Goal: Find specific page/section

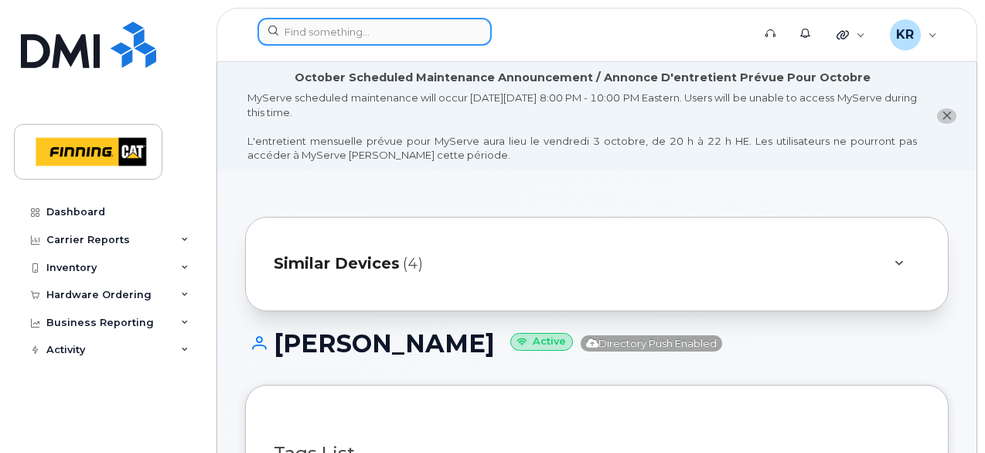
scroll to position [464, 0]
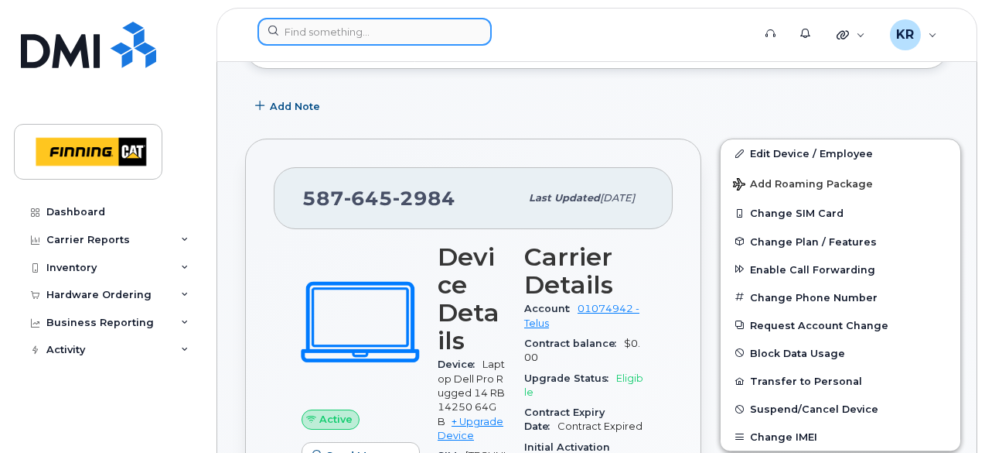
click at [300, 24] on input at bounding box center [375, 32] width 234 height 28
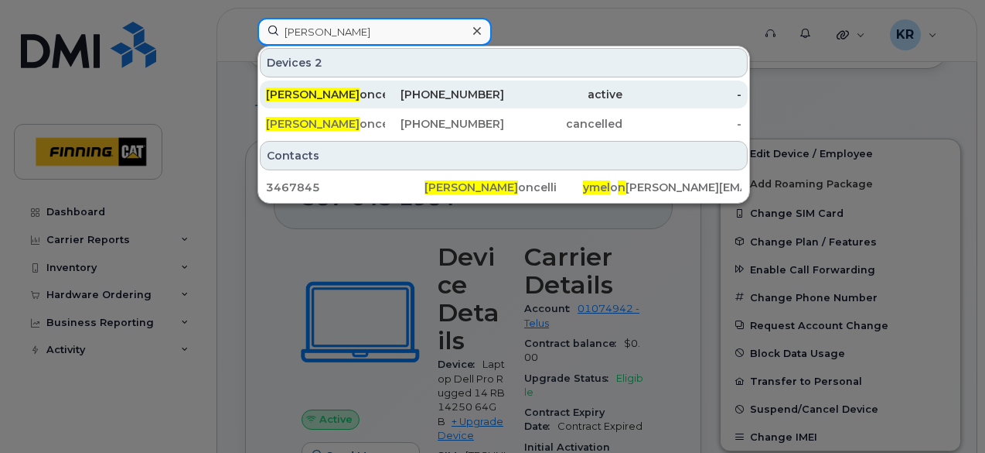
type input "[PERSON_NAME]"
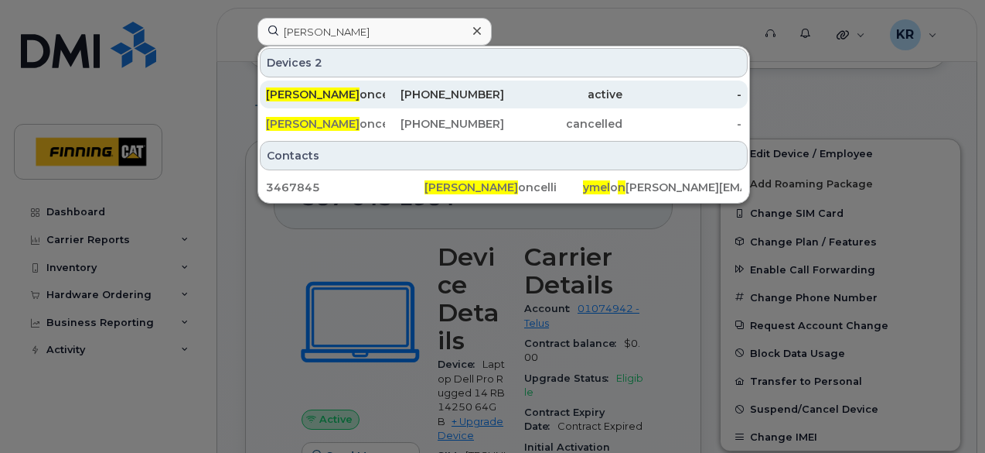
click at [458, 91] on div "[PHONE_NUMBER]" at bounding box center [444, 94] width 119 height 15
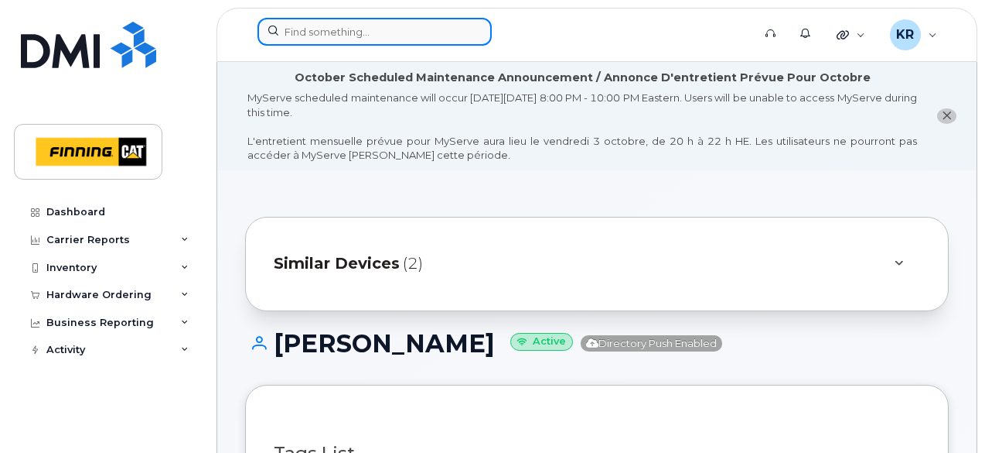
click at [360, 26] on input at bounding box center [375, 32] width 234 height 28
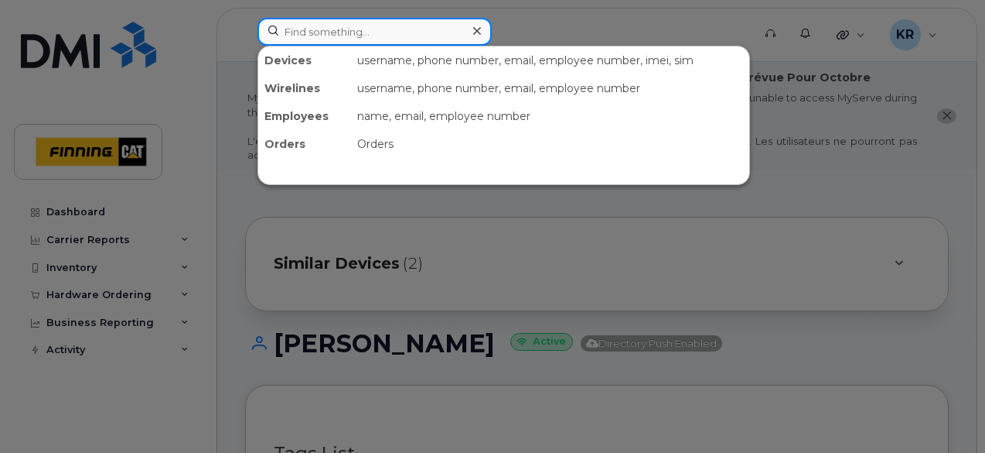
paste input "[TECHNICAL_ID]"
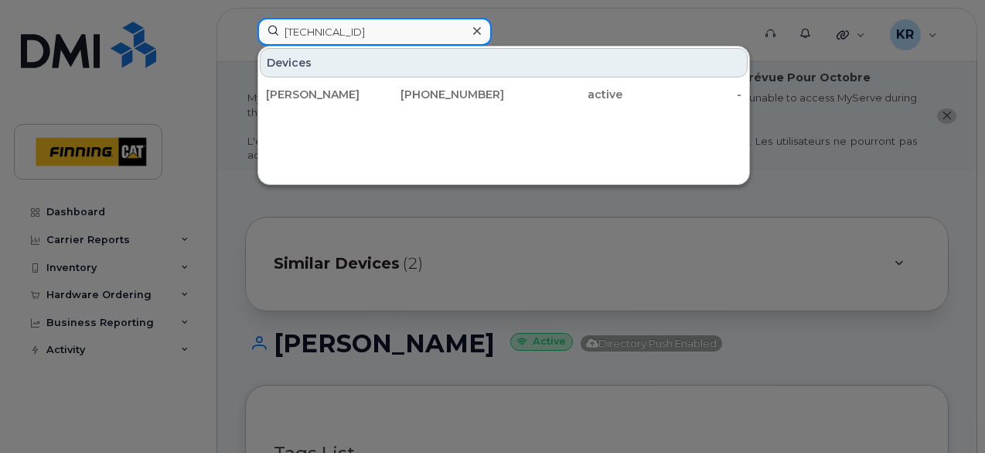
type input "[TECHNICAL_ID]"
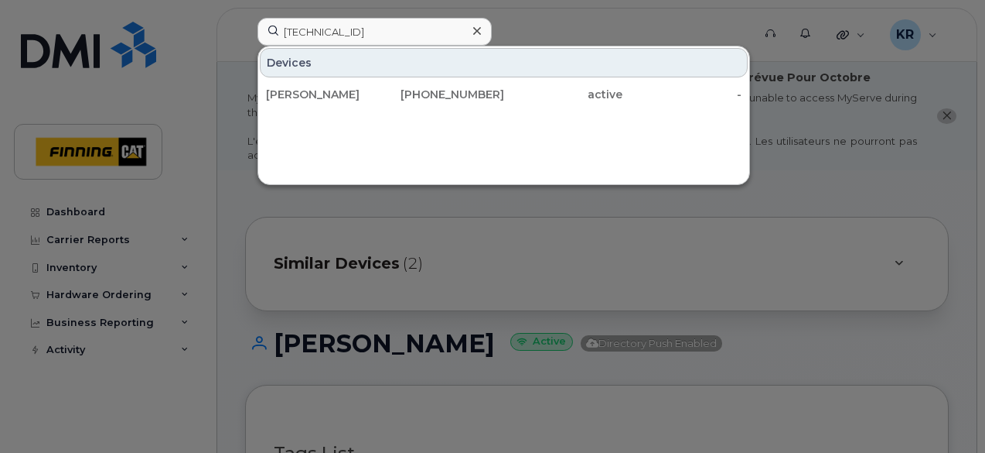
click at [390, 230] on div at bounding box center [492, 226] width 985 height 453
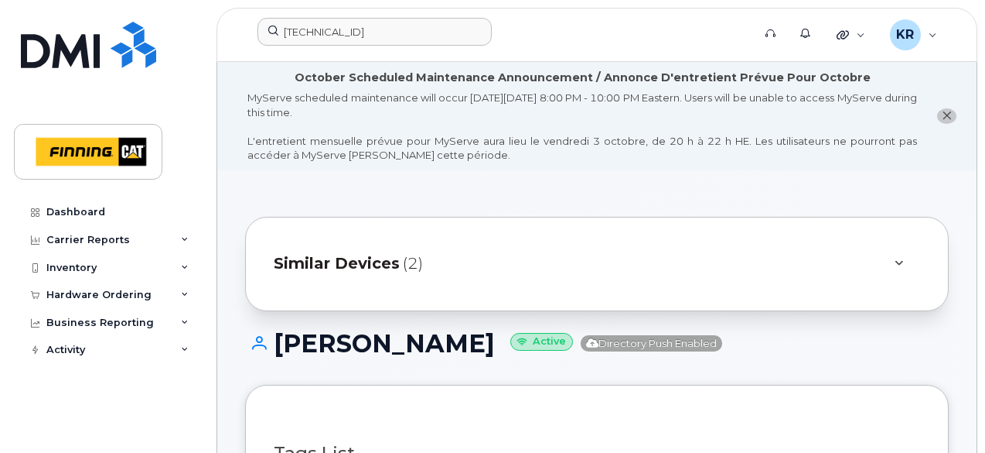
click at [327, 262] on span "Similar Devices" at bounding box center [337, 263] width 126 height 22
